Goal: Find specific page/section: Find specific page/section

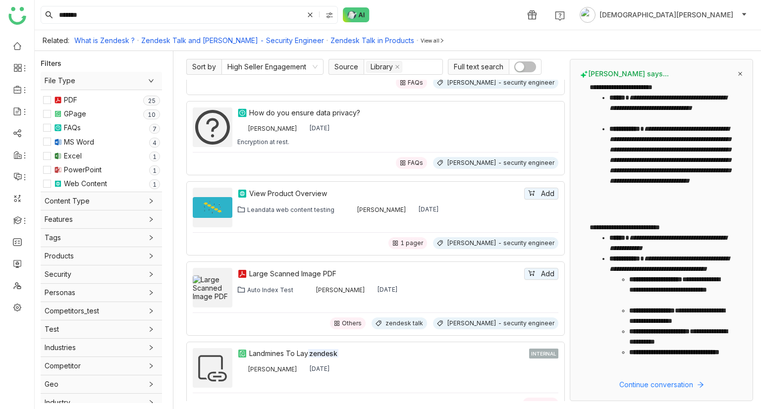
scroll to position [3594, 0]
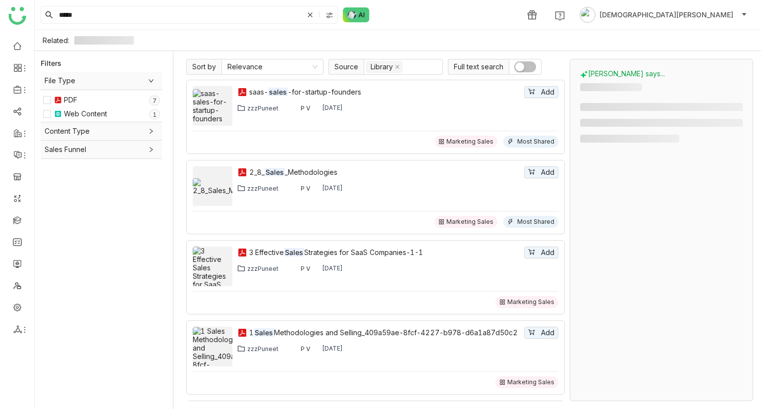
click at [81, 234] on div "File Type PDF 0 1 2 3 4 5 6 7 8 9 Web Content 0 1 2 3 4 5 6 7 8 9 Content Type …" at bounding box center [107, 237] width 132 height 331
click at [13, 218] on link at bounding box center [17, 219] width 9 height 8
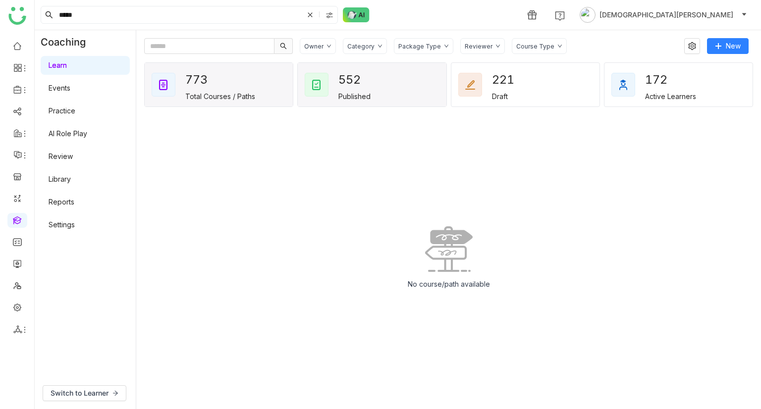
click at [367, 84] on div "552" at bounding box center [356, 79] width 36 height 21
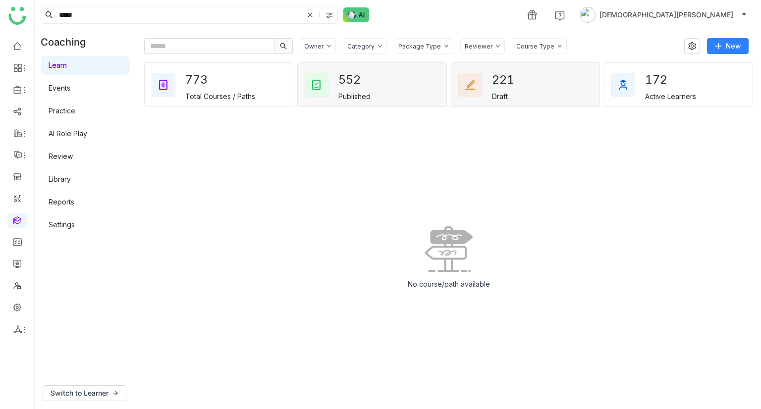
click at [533, 89] on div "221 Draft" at bounding box center [525, 85] width 148 height 44
click at [709, 98] on div "172 Active Learners" at bounding box center [678, 85] width 148 height 44
click at [361, 81] on div "552" at bounding box center [356, 79] width 36 height 21
